Goal: Check status: Check status

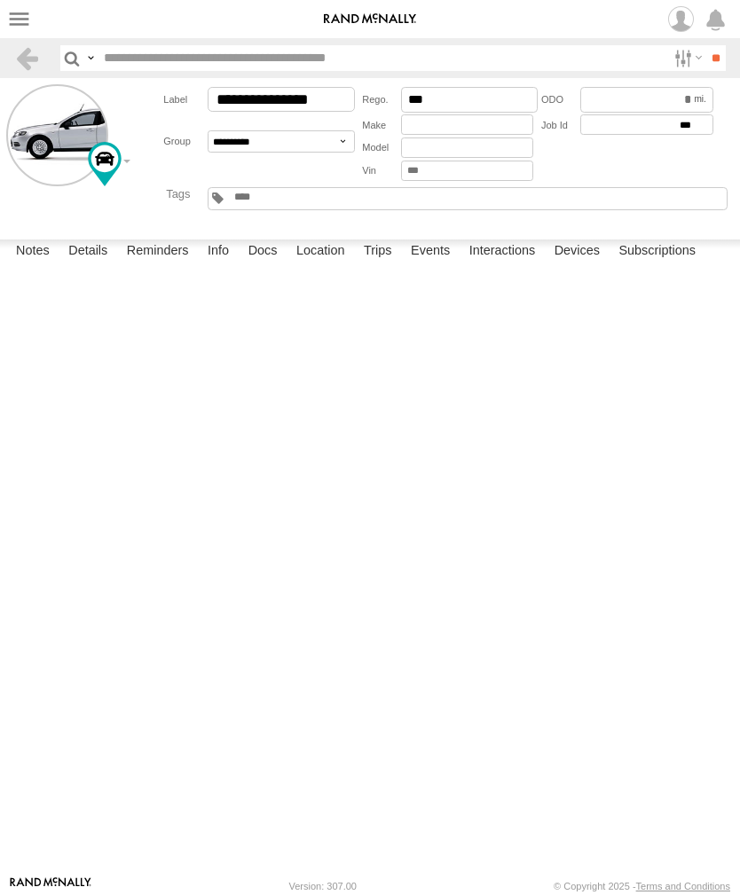
click at [35, 12] on nav "Dashboards" at bounding box center [370, 19] width 740 height 38
click at [30, 22] on label at bounding box center [19, 19] width 26 height 26
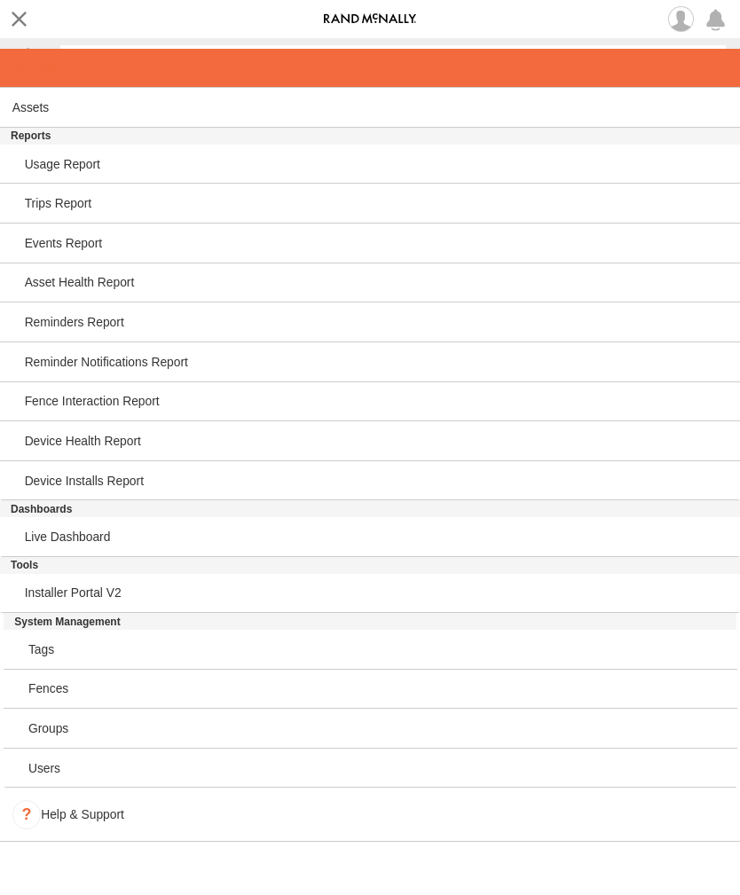
click at [51, 72] on span at bounding box center [37, 68] width 51 height 14
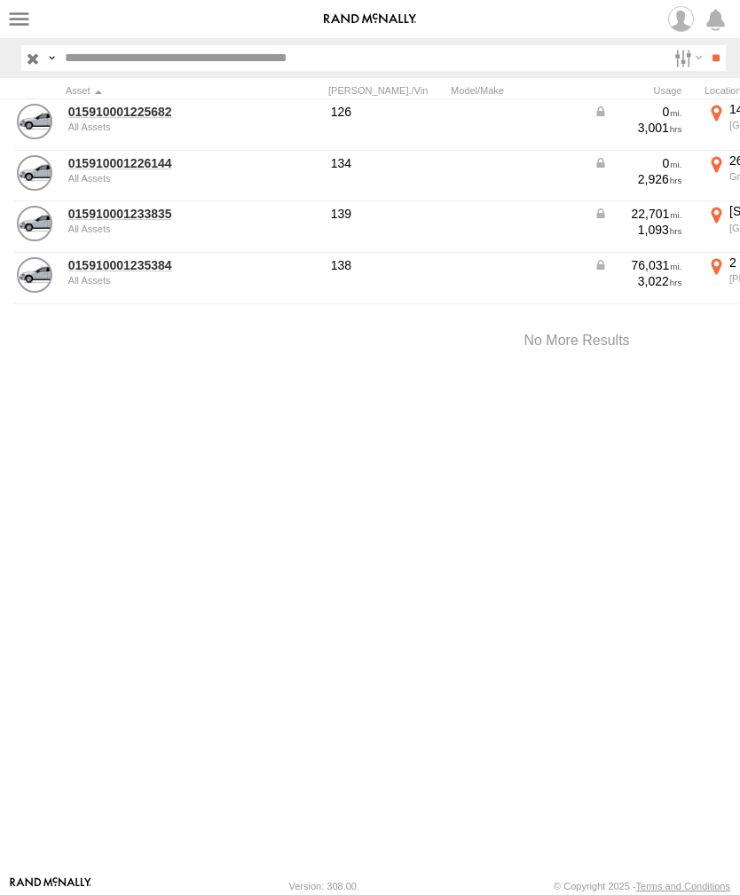
click at [133, 170] on link "015910001226144" at bounding box center [154, 163] width 172 height 16
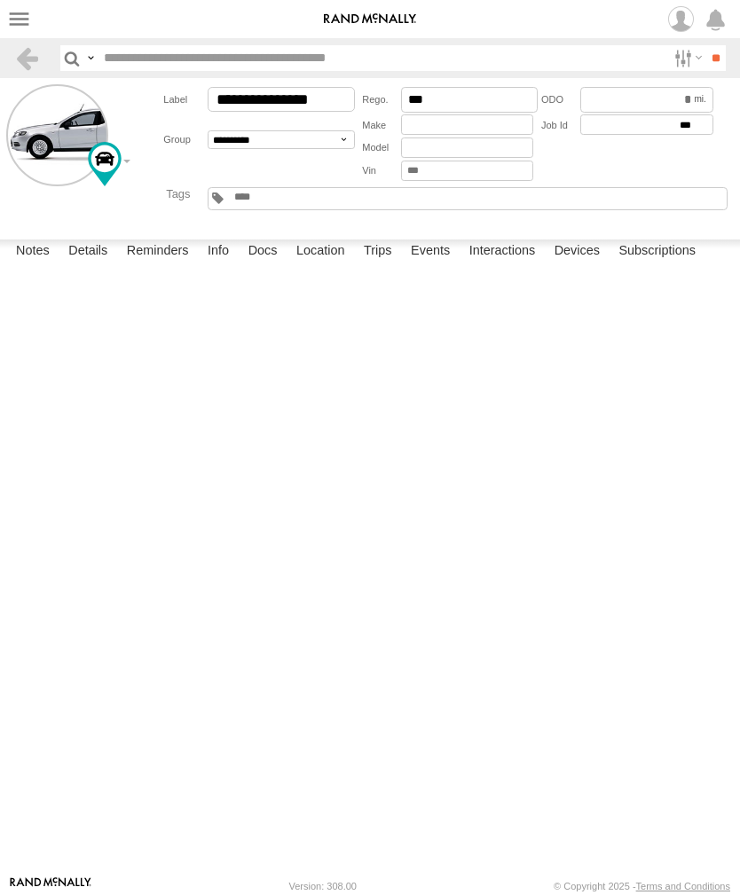
click at [438, 264] on label "Events" at bounding box center [430, 252] width 57 height 25
